Goal: Task Accomplishment & Management: Complete application form

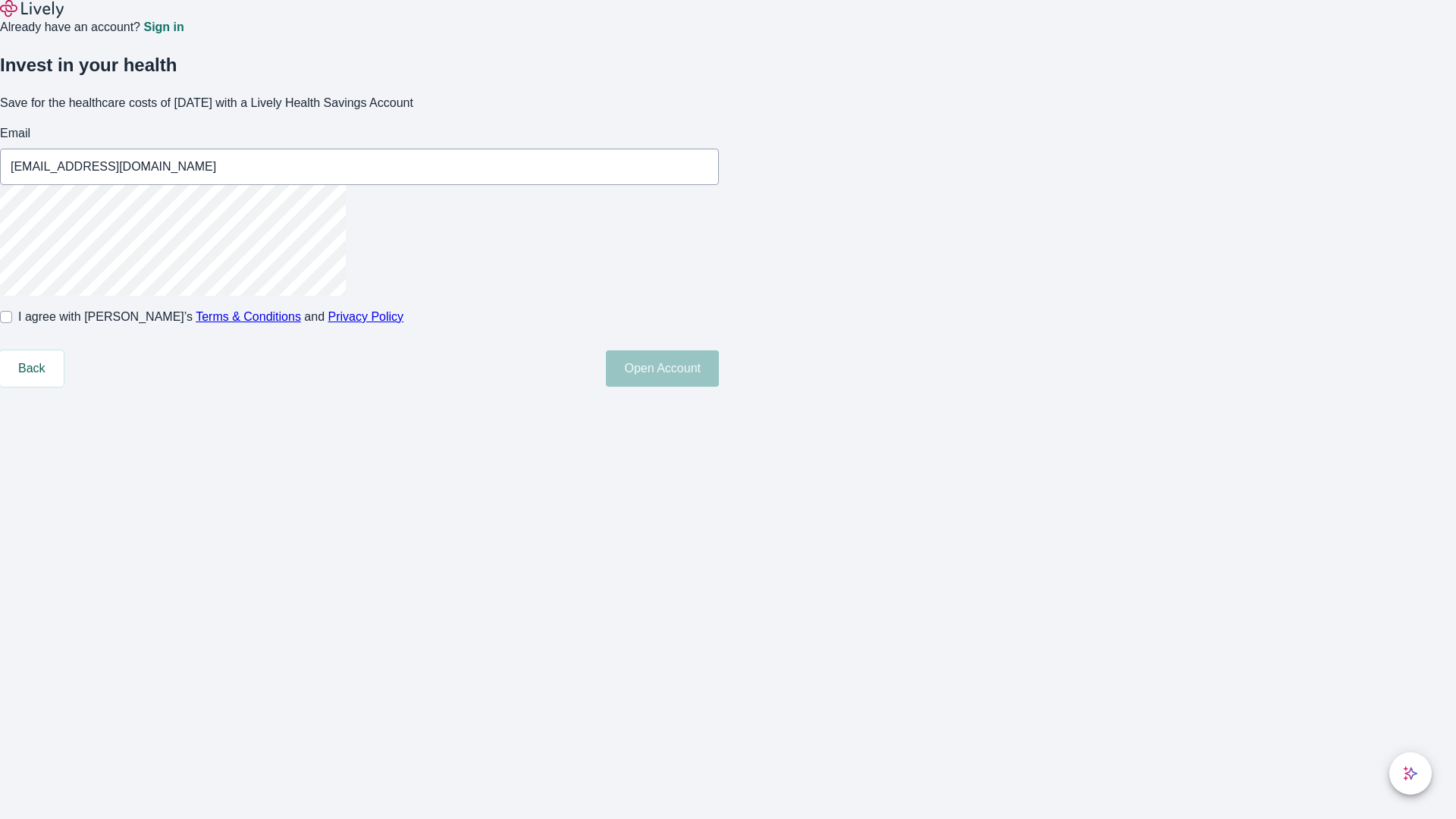
click at [12, 323] on input "I agree with Lively’s Terms & Conditions and Privacy Policy" at bounding box center [6, 317] width 12 height 12
checkbox input "true"
click at [719, 387] on button "Open Account" at bounding box center [662, 368] width 113 height 36
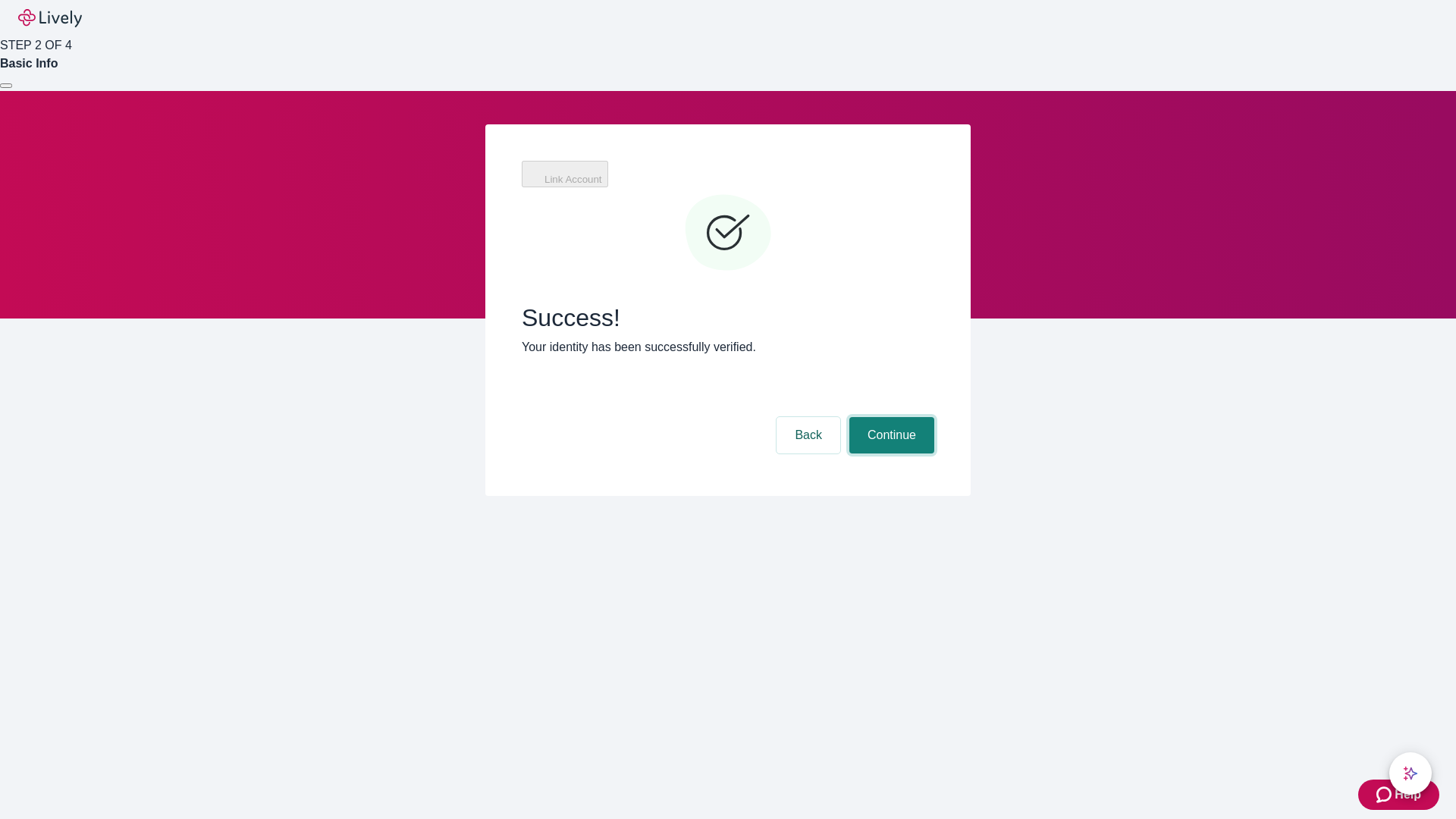
click at [889, 417] on button "Continue" at bounding box center [892, 435] width 85 height 36
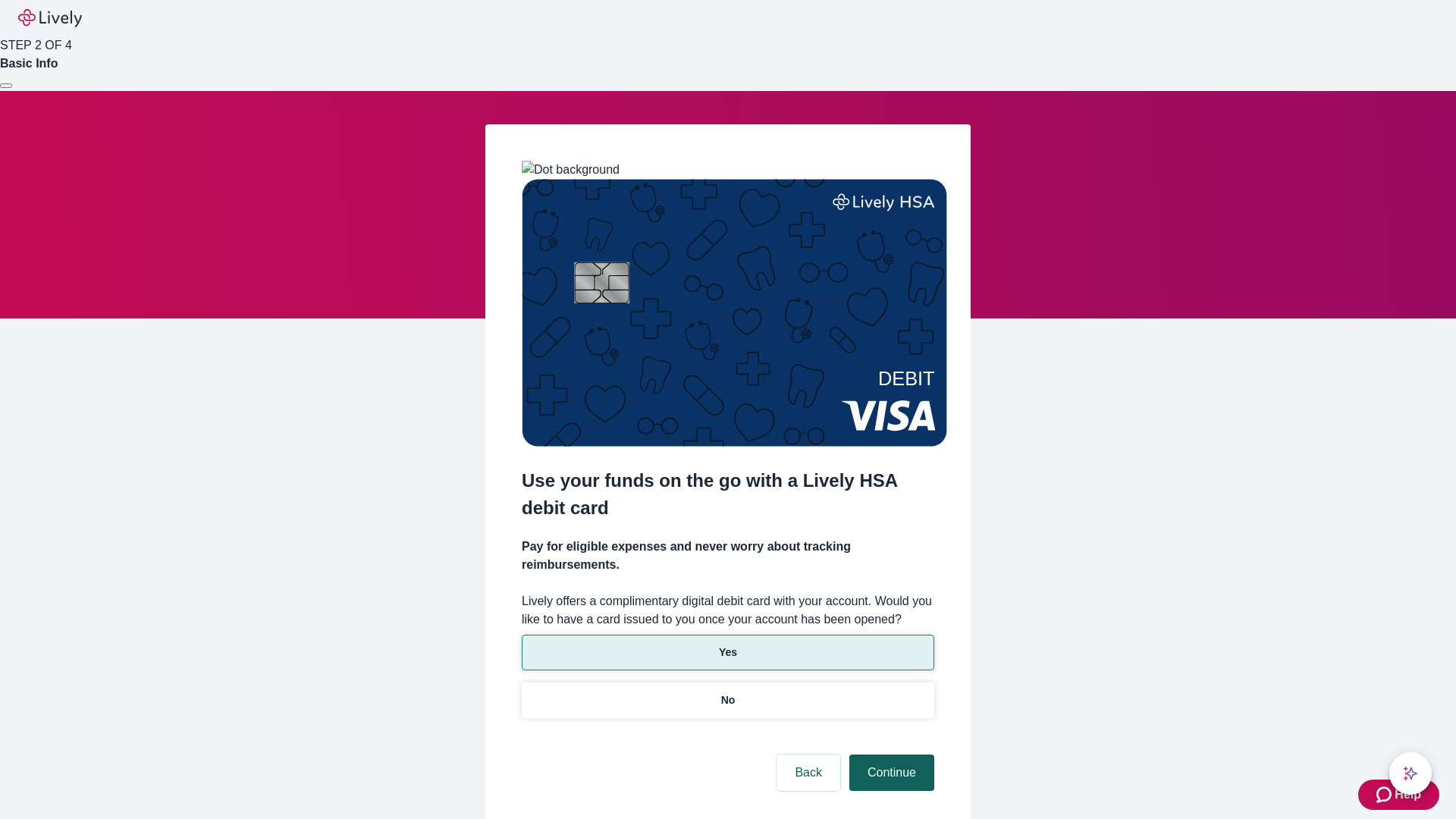
click at [727, 693] on p "No" at bounding box center [728, 700] width 14 height 16
click at [889, 754] on button "Continue" at bounding box center [892, 772] width 85 height 36
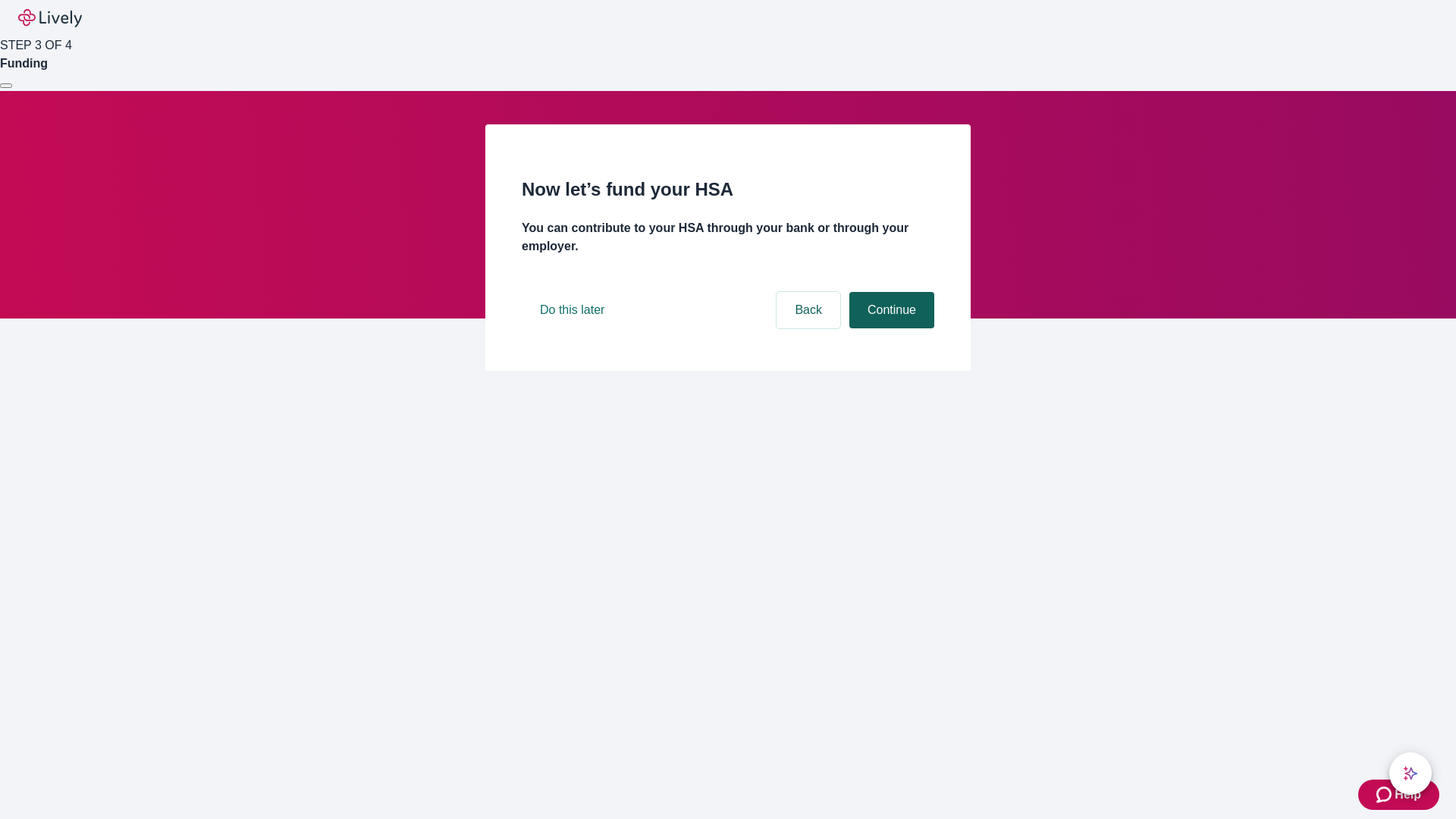
click at [889, 328] on button "Continue" at bounding box center [892, 310] width 85 height 36
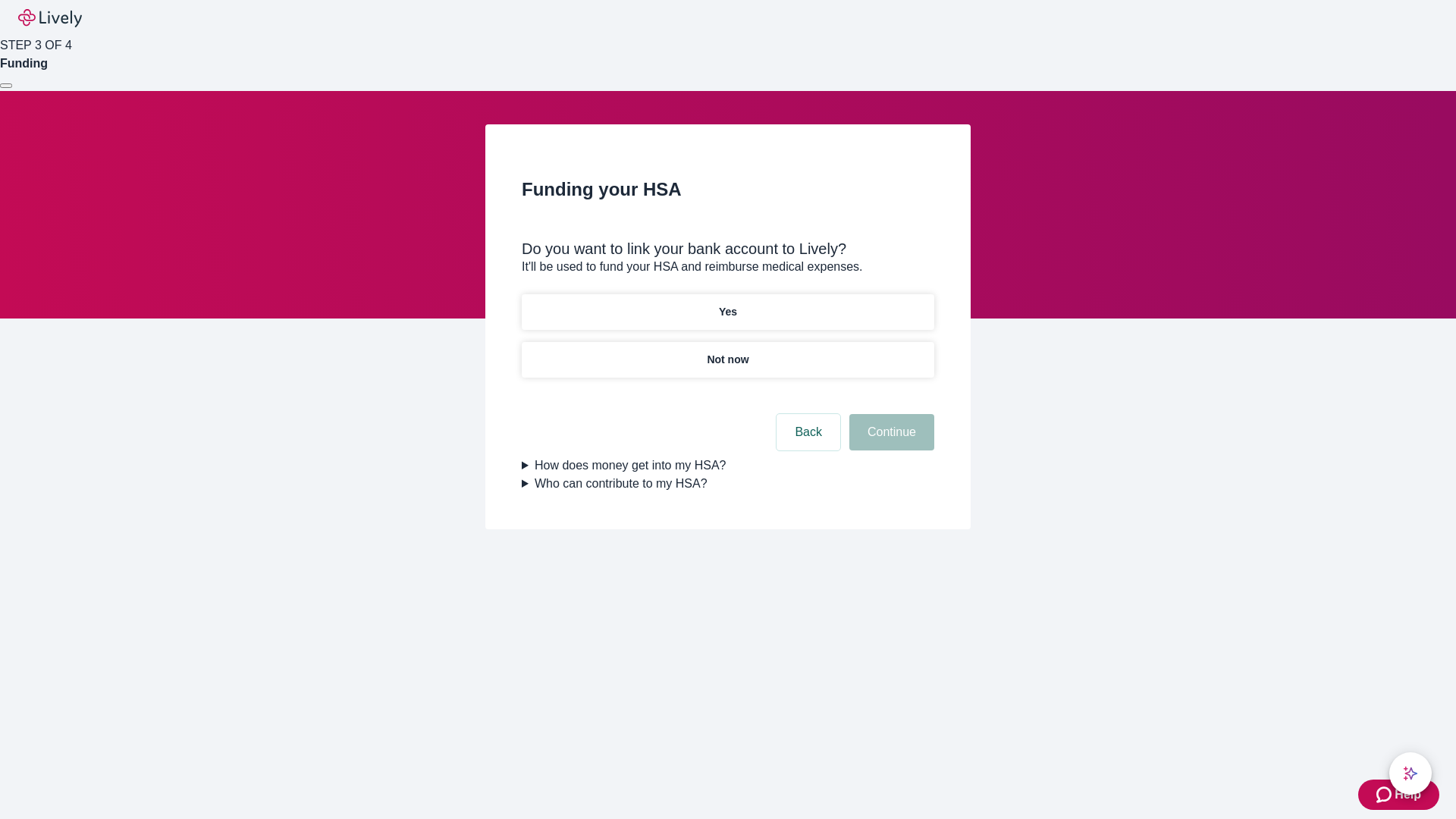
click at [727, 304] on p "Yes" at bounding box center [727, 311] width 18 height 16
click at [889, 414] on button "Continue" at bounding box center [892, 432] width 85 height 36
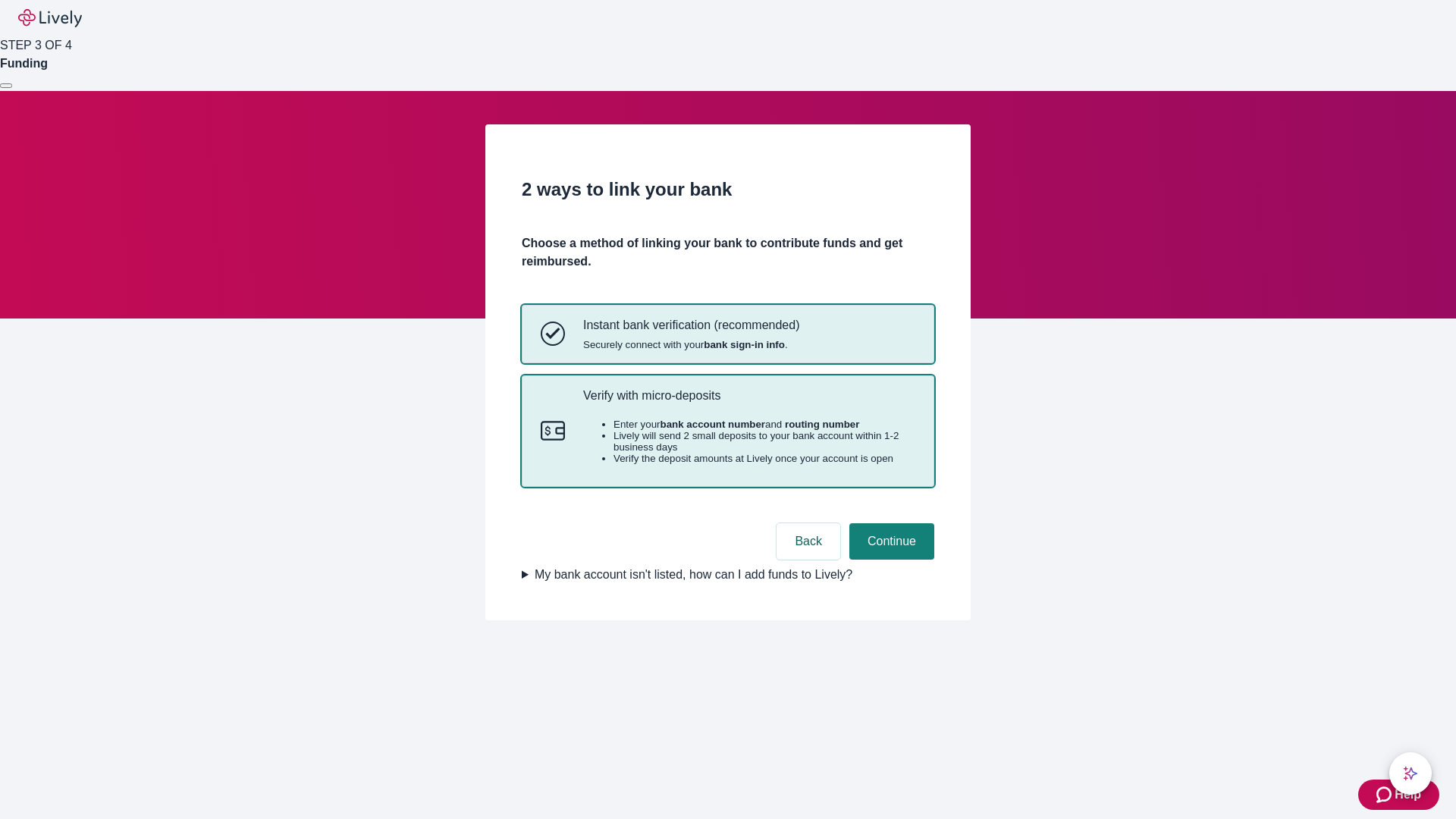
click at [748, 402] on p "Verify with micro-deposits" at bounding box center [748, 395] width 332 height 14
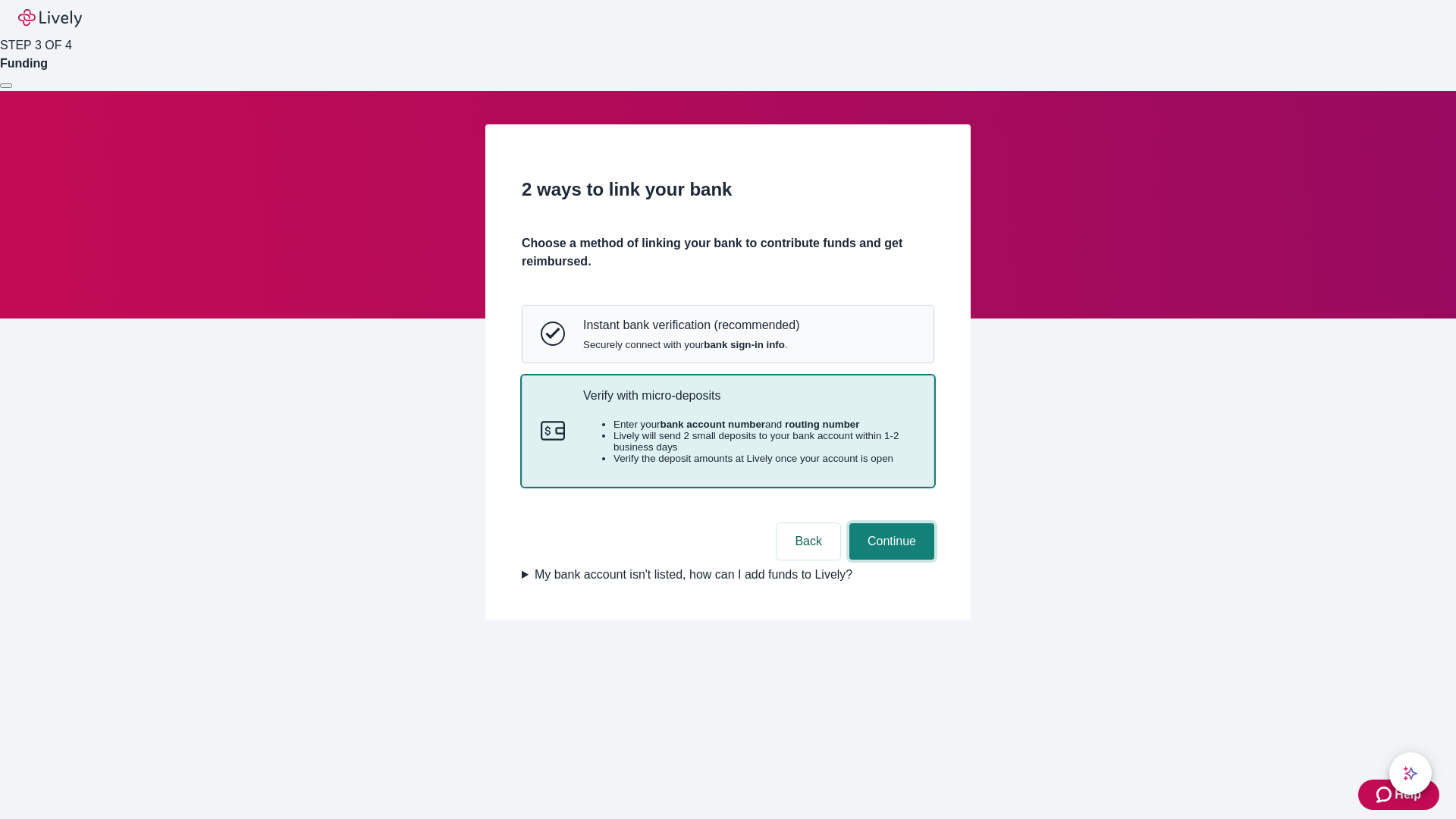
click at [889, 559] on button "Continue" at bounding box center [892, 541] width 85 height 36
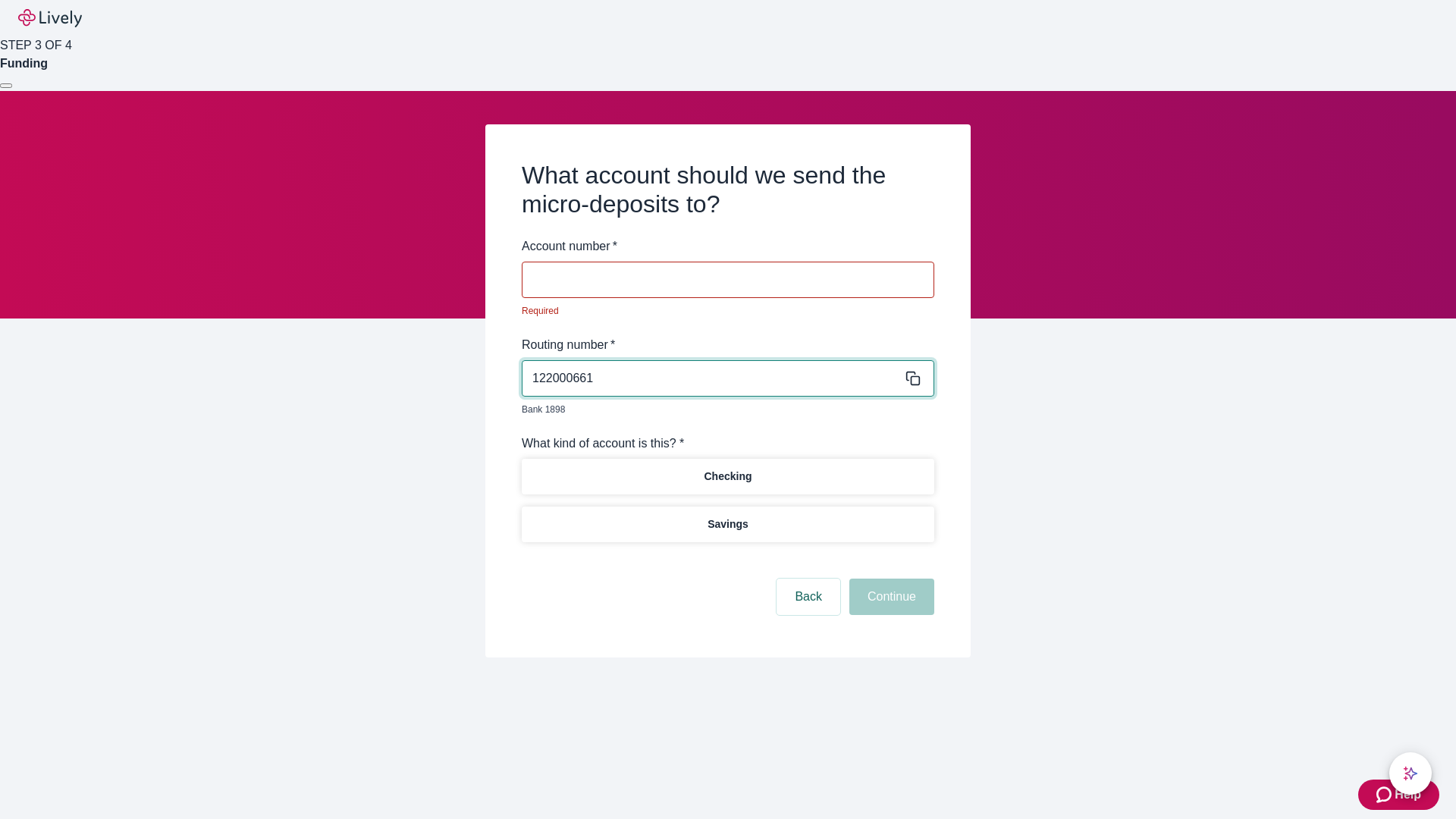
type input "122000661"
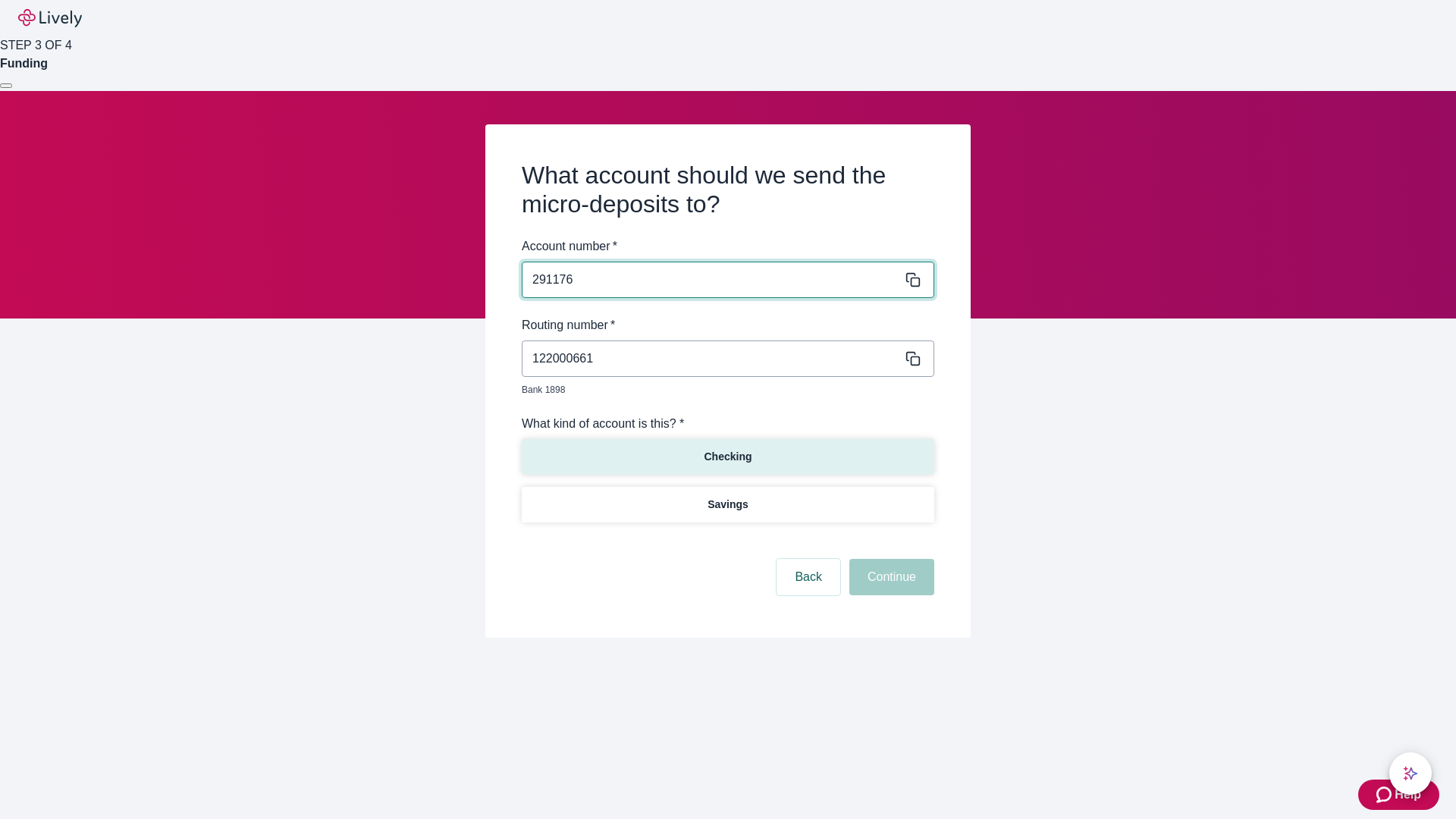
type input "291176"
click at [727, 449] on p "Checking" at bounding box center [727, 457] width 48 height 16
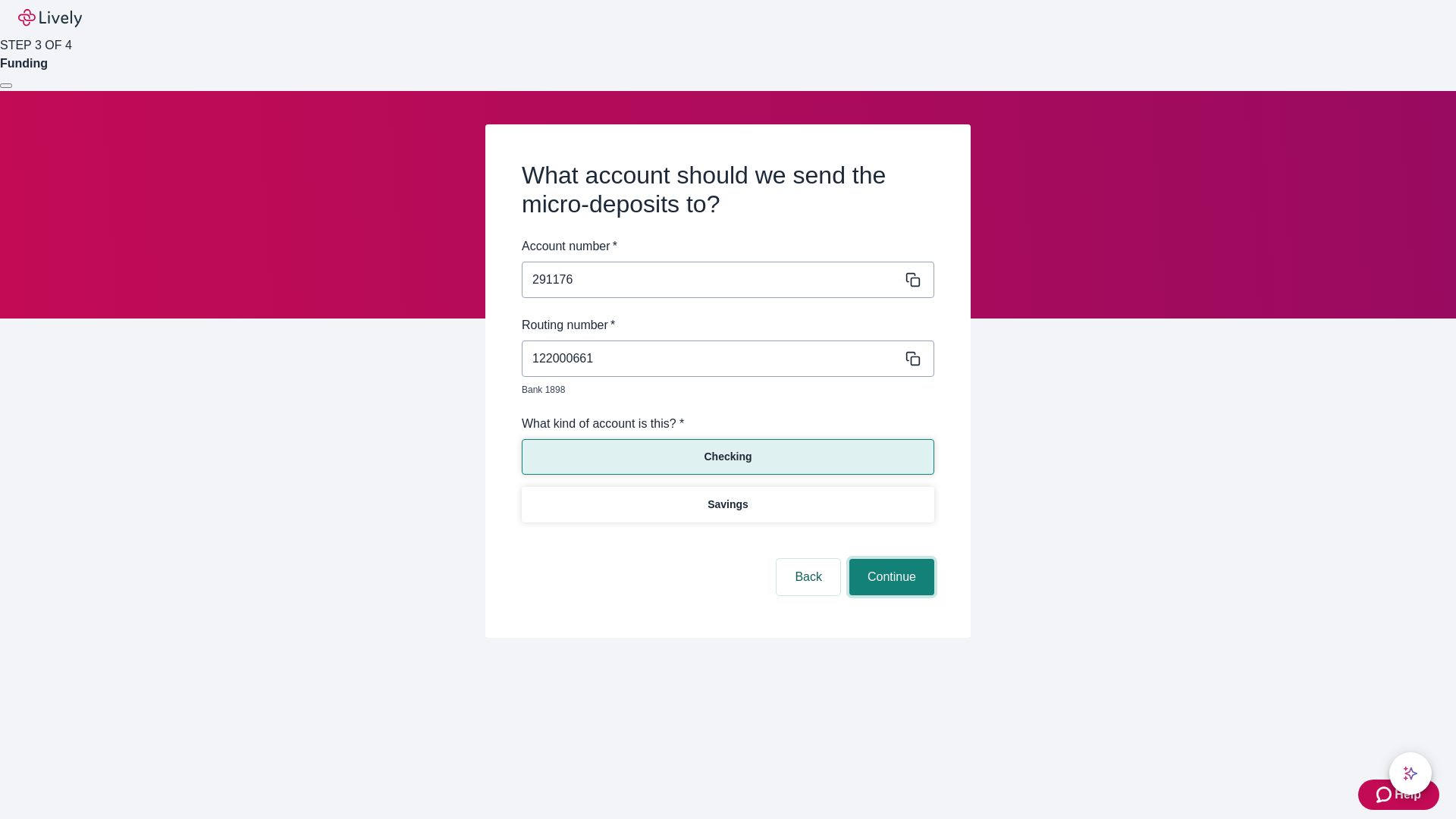
click at [889, 559] on button "Continue" at bounding box center [892, 577] width 85 height 36
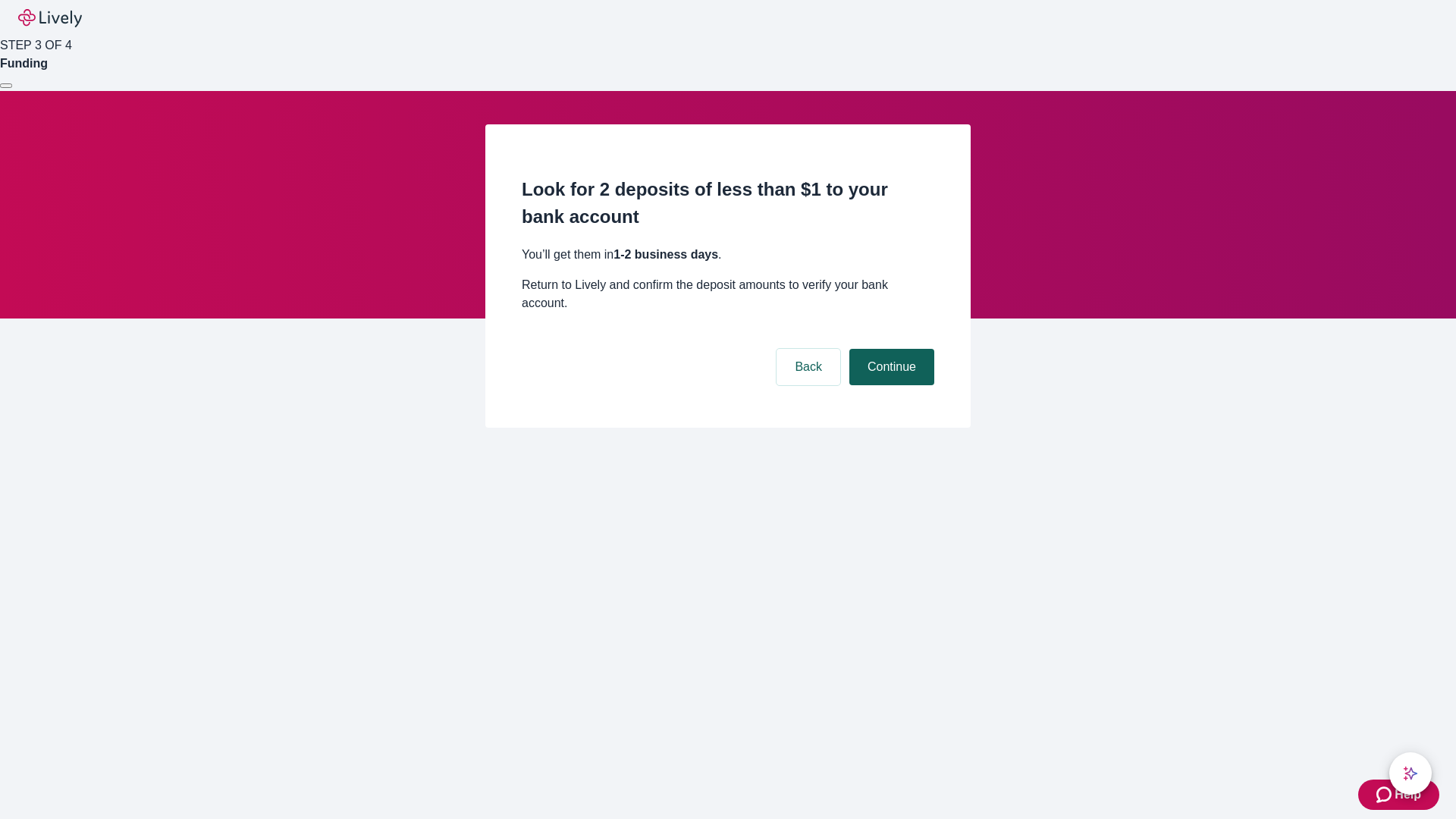
click at [889, 349] on button "Continue" at bounding box center [892, 367] width 85 height 36
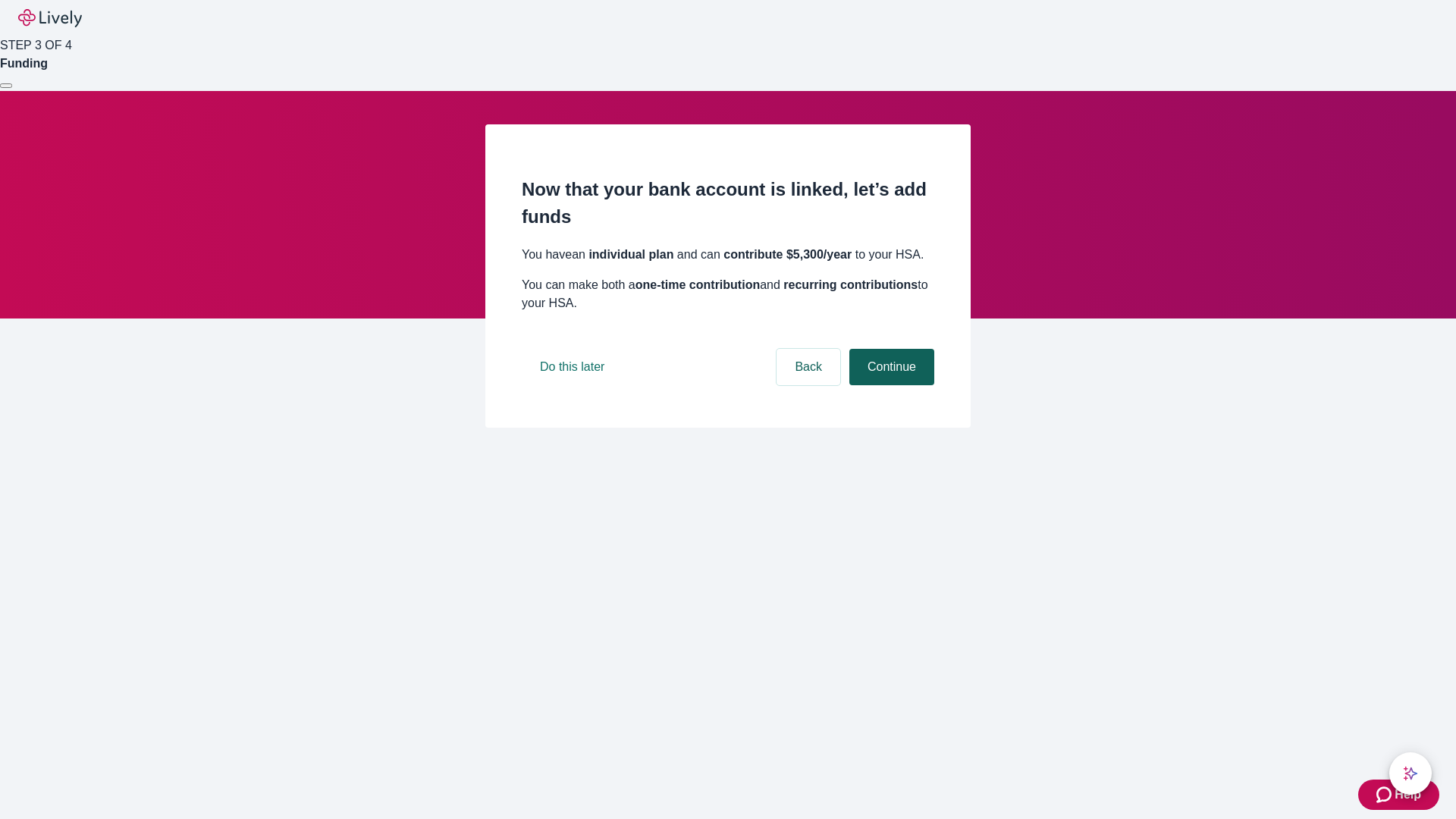
click at [889, 385] on button "Continue" at bounding box center [892, 367] width 85 height 36
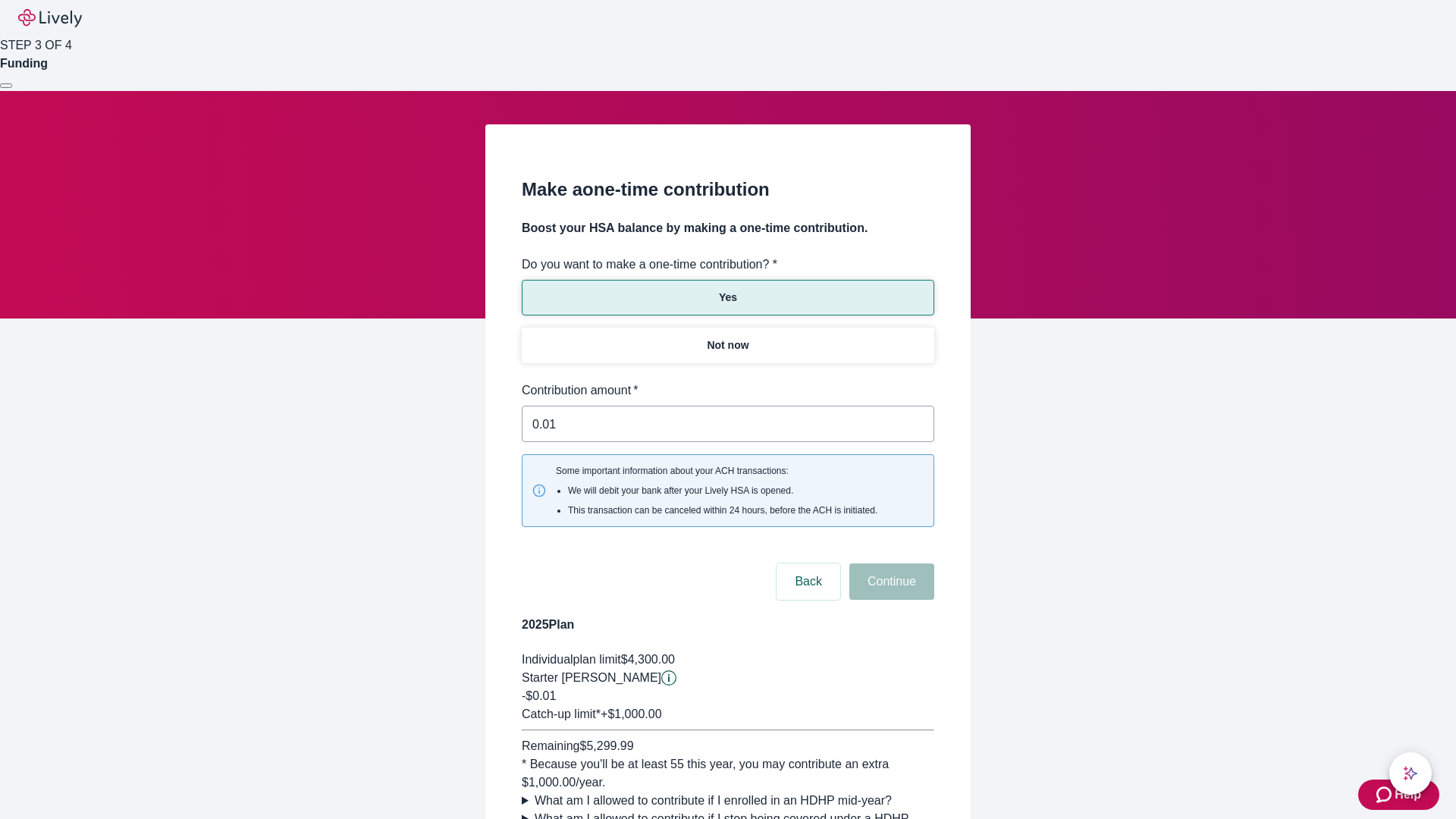
type input "0.01"
click at [889, 564] on button "Continue" at bounding box center [892, 581] width 85 height 36
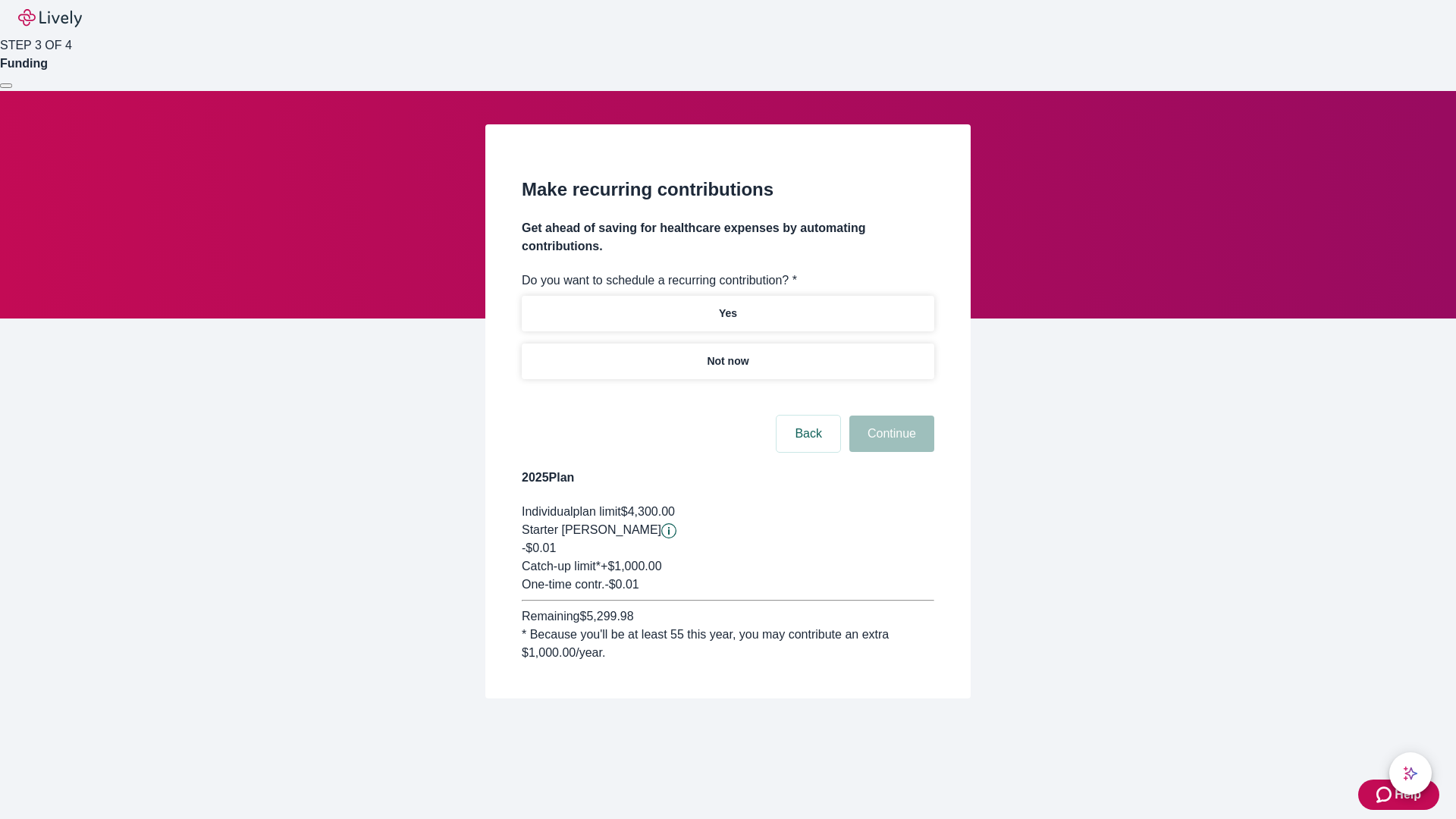
click at [727, 353] on p "Not now" at bounding box center [727, 361] width 42 height 16
click at [889, 416] on button "Continue" at bounding box center [892, 434] width 85 height 36
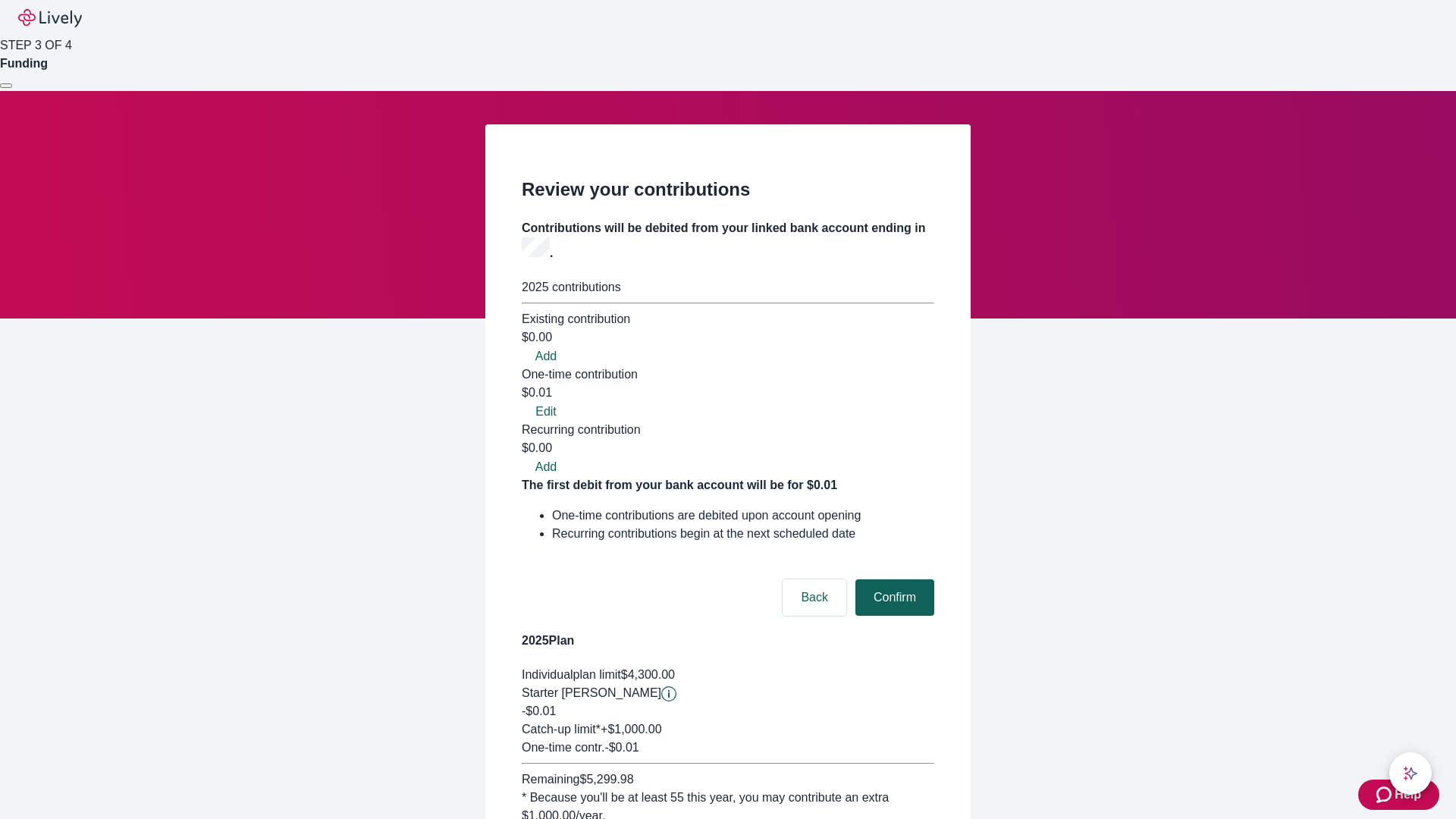
click at [893, 580] on button "Confirm" at bounding box center [894, 597] width 79 height 36
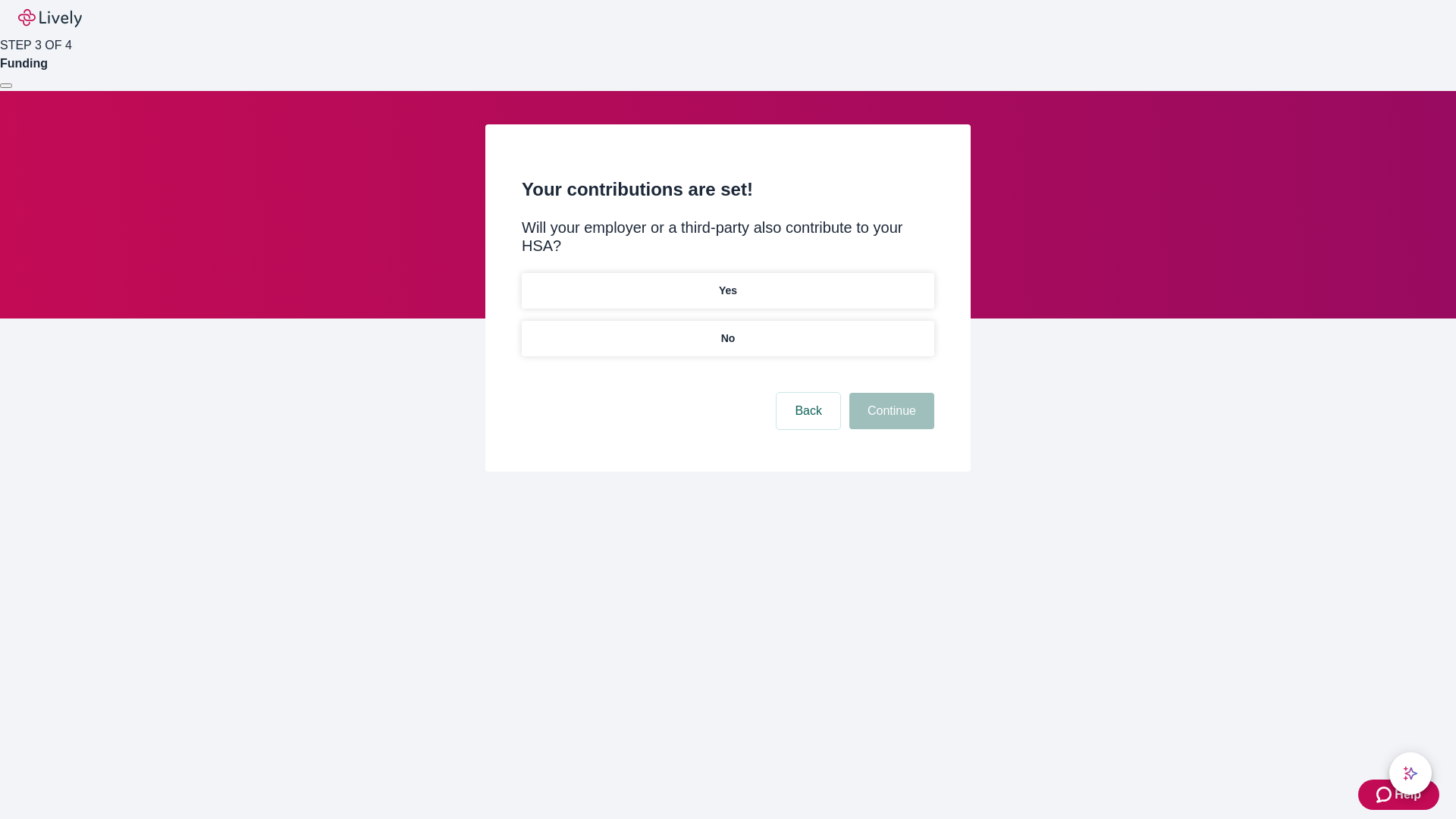
click at [727, 331] on p "No" at bounding box center [728, 339] width 14 height 16
click at [889, 393] on button "Continue" at bounding box center [892, 411] width 85 height 36
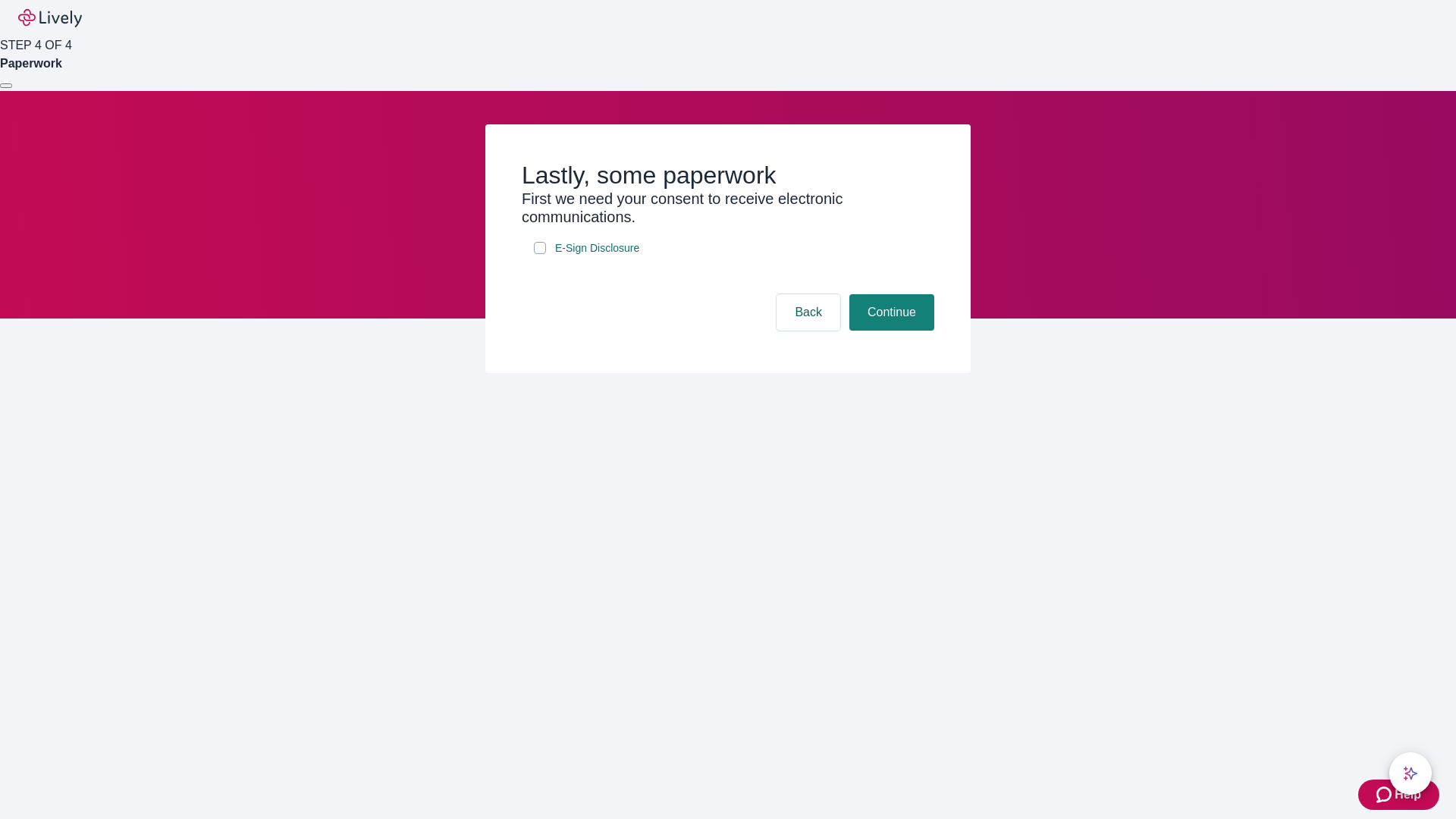
click at [540, 254] on input "E-Sign Disclosure" at bounding box center [540, 248] width 12 height 12
checkbox input "true"
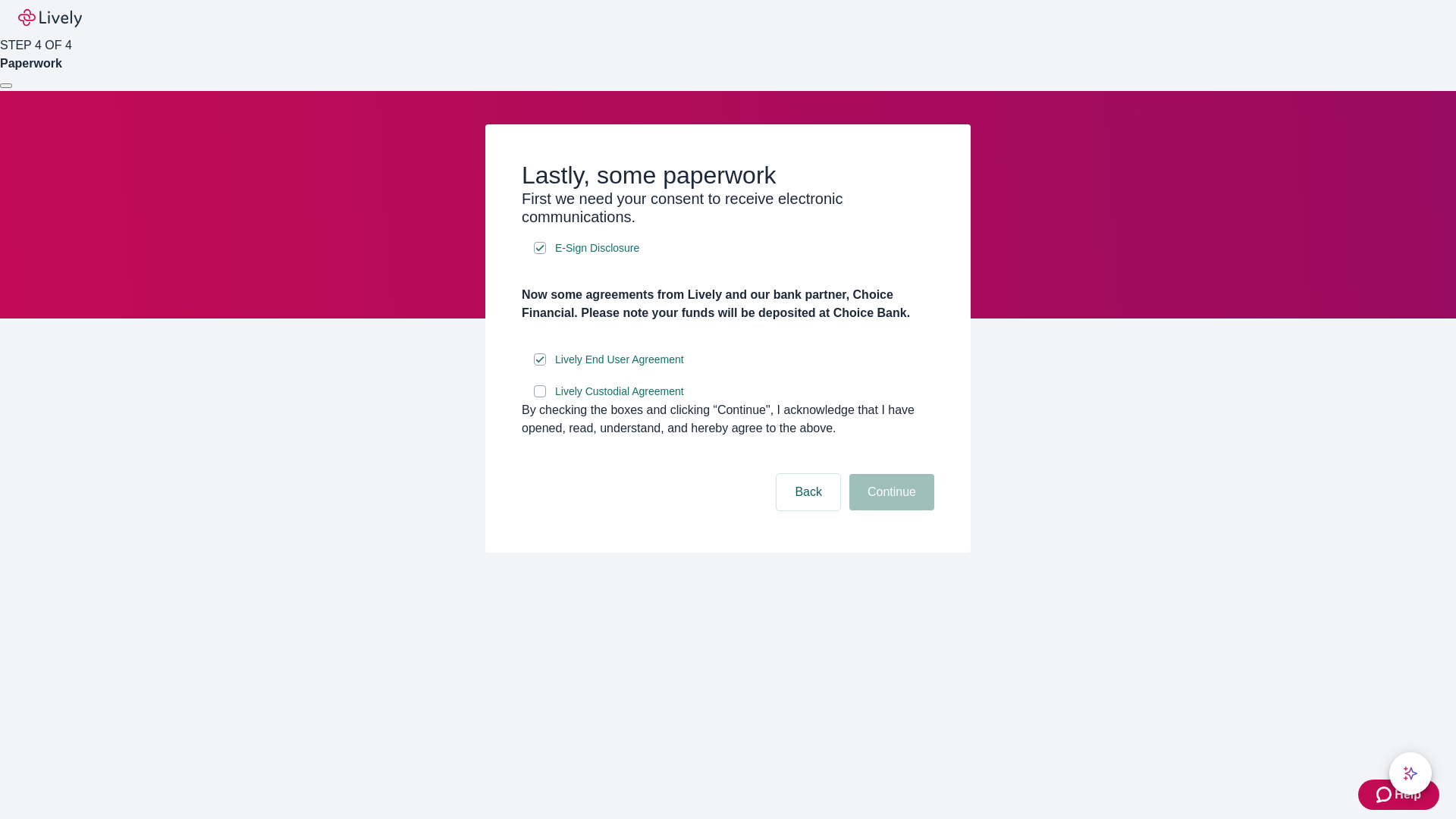
click at [540, 397] on input "Lively Custodial Agreement" at bounding box center [540, 391] width 12 height 12
checkbox input "true"
click at [889, 510] on button "Continue" at bounding box center [892, 491] width 85 height 36
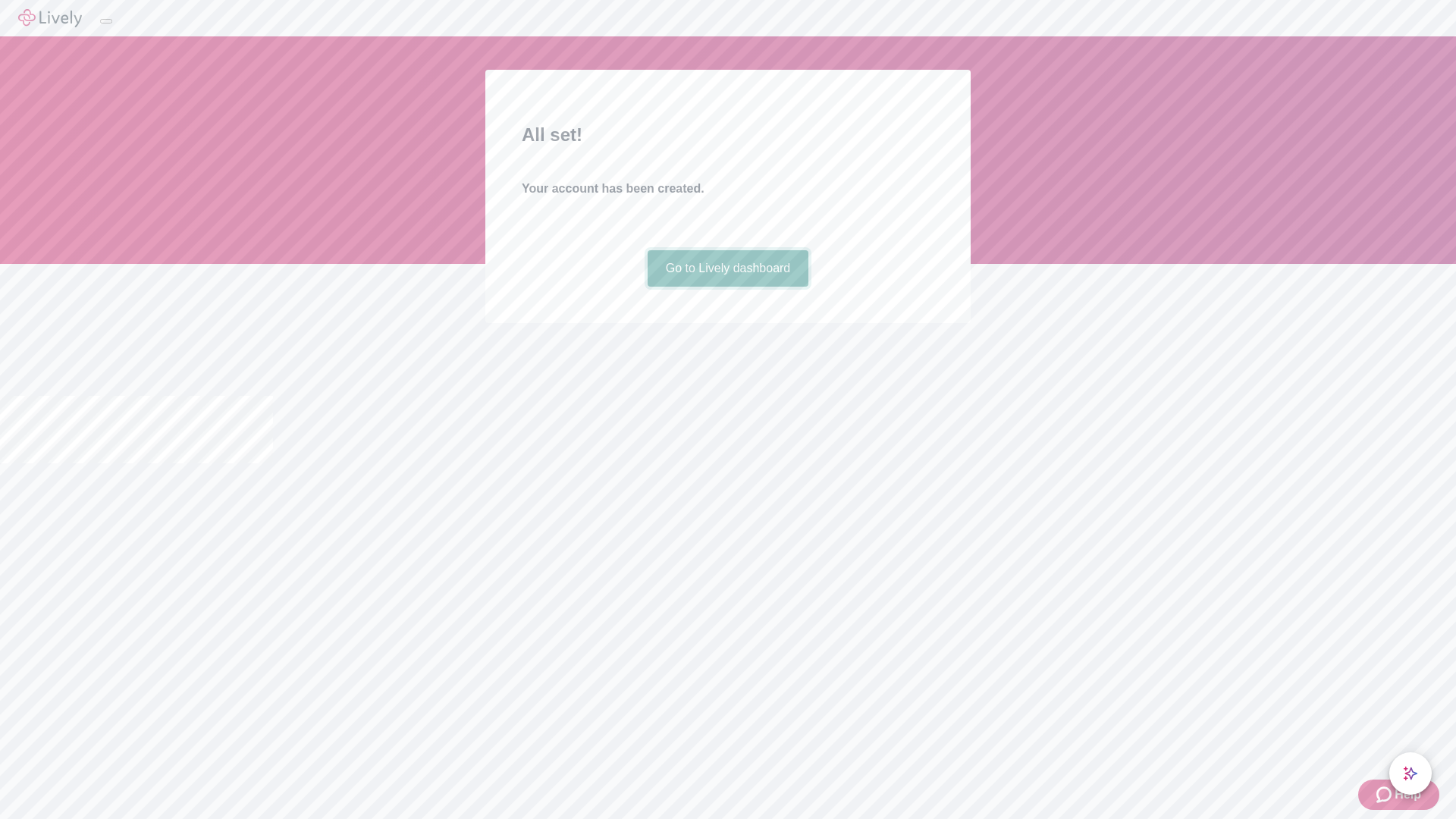
click at [727, 287] on link "Go to Lively dashboard" at bounding box center [728, 268] width 161 height 36
